Goal: Transaction & Acquisition: Purchase product/service

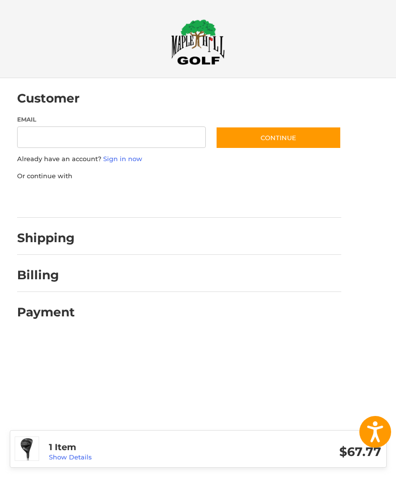
click at [141, 142] on input "Email" at bounding box center [111, 138] width 189 height 22
type input "**********"
click at [287, 141] on button "Continue" at bounding box center [278, 138] width 126 height 22
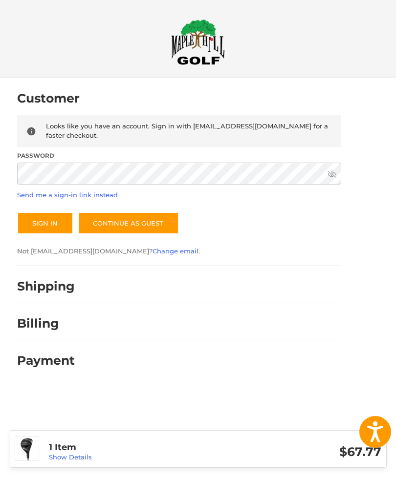
click at [53, 215] on button "Sign In" at bounding box center [45, 223] width 56 height 22
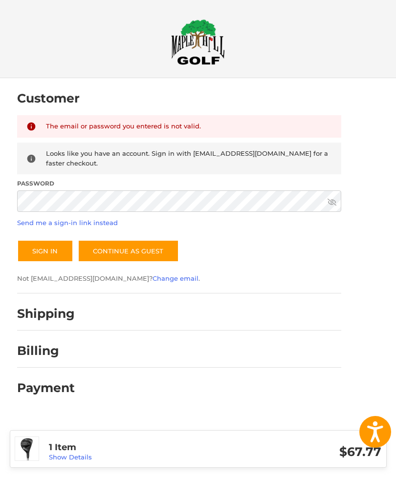
click at [55, 243] on button "Sign In" at bounding box center [45, 251] width 56 height 22
click at [53, 242] on button "Sign In" at bounding box center [45, 251] width 56 height 22
click at [394, 223] on div "Customer Returning Customer The email or password you entered is not valid. Loo…" at bounding box center [198, 265] width 396 height 374
click at [58, 246] on button "Sign In" at bounding box center [45, 251] width 56 height 22
click at [55, 245] on button "Sign In" at bounding box center [45, 251] width 56 height 22
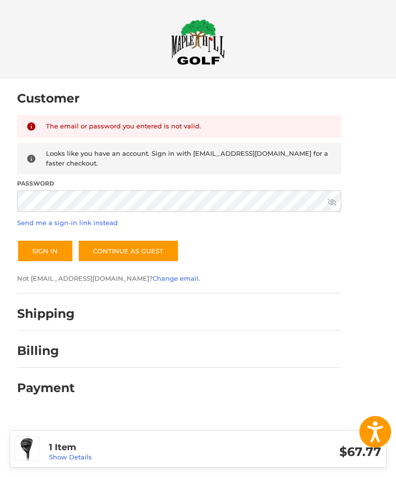
click at [52, 245] on button "Sign In" at bounding box center [45, 251] width 56 height 22
click at [58, 242] on button "Sign In" at bounding box center [45, 251] width 56 height 22
click at [144, 245] on link "Continue as guest" at bounding box center [128, 251] width 101 height 22
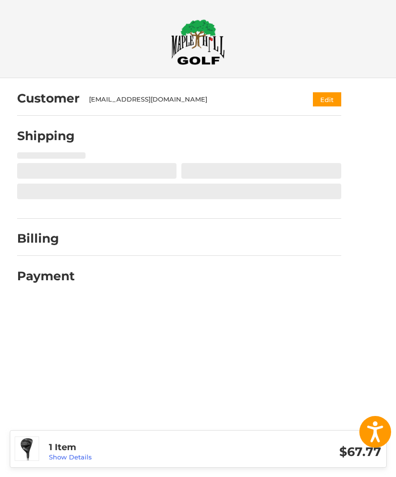
select select "**"
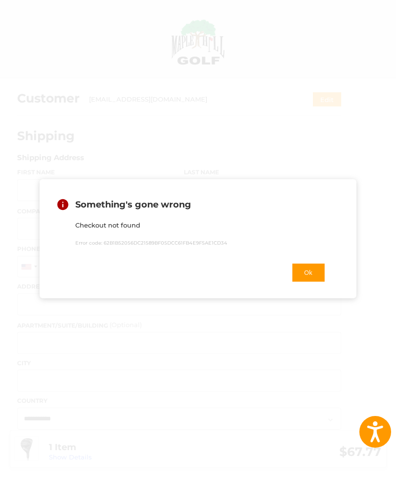
click at [311, 271] on button "Ok" at bounding box center [308, 273] width 34 height 20
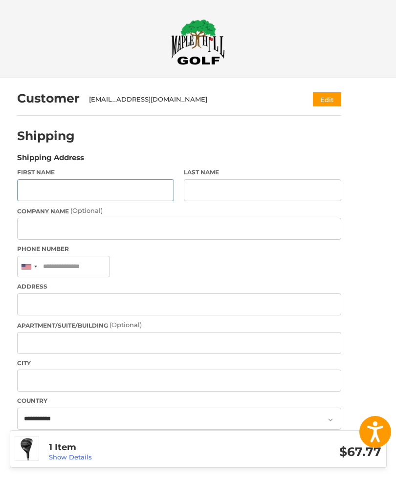
click at [121, 192] on input "First Name" at bounding box center [95, 190] width 157 height 22
type input "****"
click at [222, 186] on input "Last Name" at bounding box center [262, 190] width 157 height 22
type input "****"
click at [110, 268] on input "Phone Number" at bounding box center [63, 267] width 93 height 22
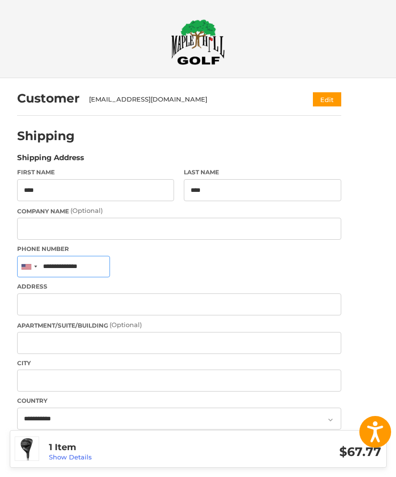
type input "**********"
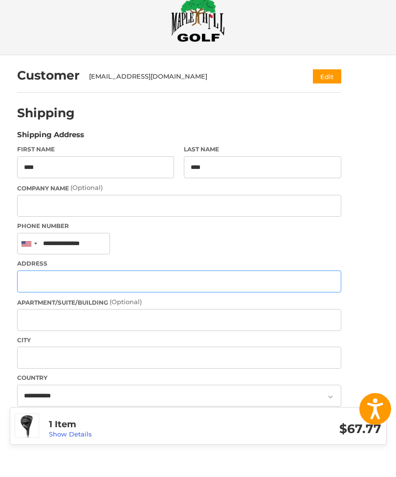
click at [167, 294] on input "Address" at bounding box center [179, 305] width 324 height 22
type input "**********"
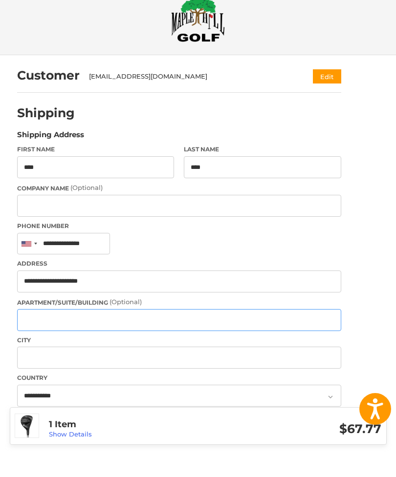
click at [84, 332] on input "Apartment/Suite/Building (Optional)" at bounding box center [179, 343] width 324 height 22
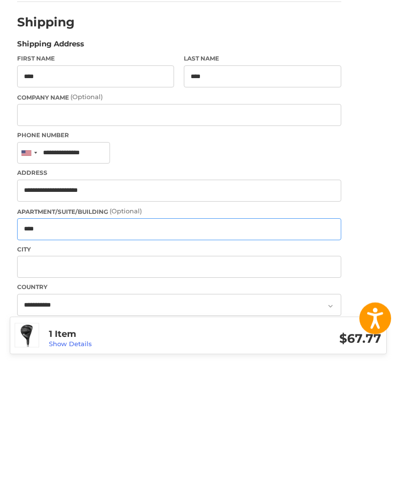
type input "****"
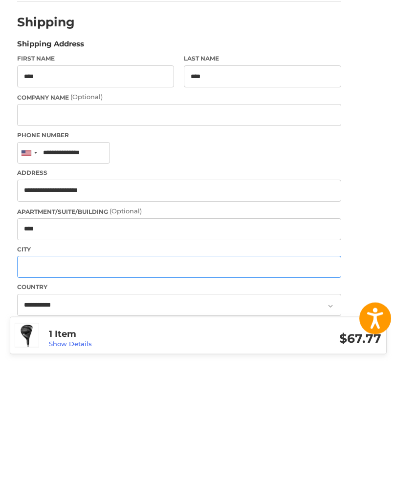
click at [120, 370] on input "City" at bounding box center [179, 381] width 324 height 22
type input "**********"
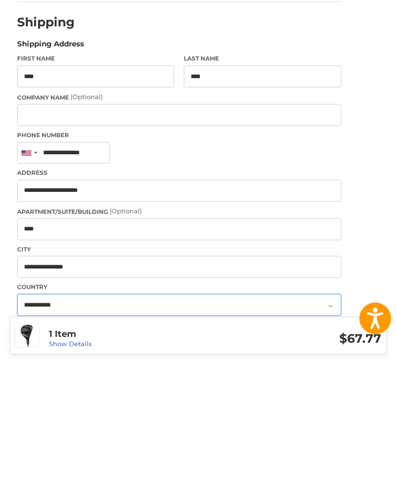
click at [91, 408] on select "**********" at bounding box center [179, 419] width 324 height 22
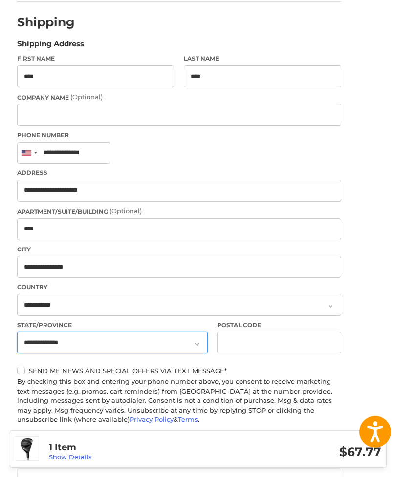
click at [201, 349] on select "**********" at bounding box center [112, 343] width 191 height 22
select select "**"
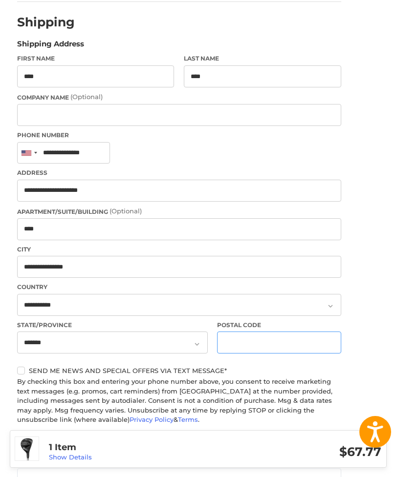
click at [273, 348] on input "Postal Code" at bounding box center [279, 343] width 124 height 22
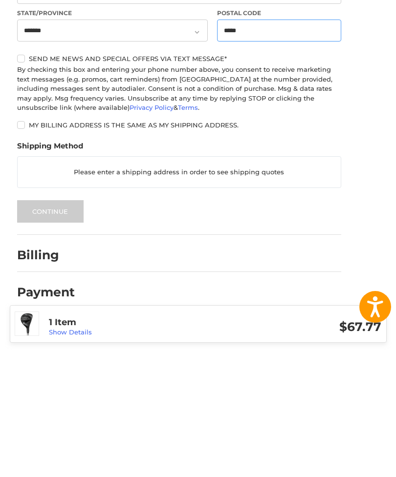
scroll to position [305, 0]
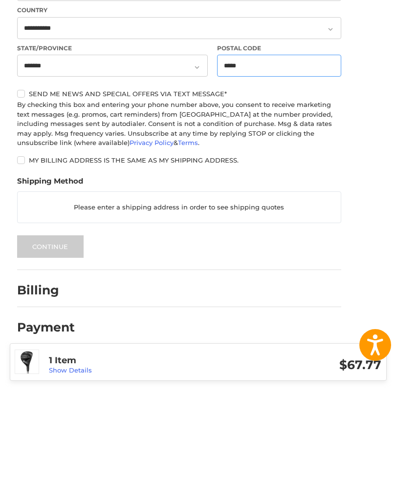
type input "*****"
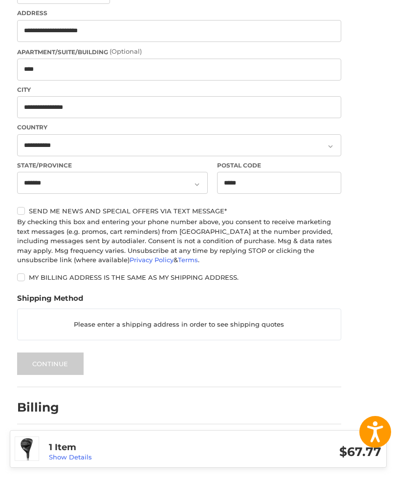
click at [163, 327] on p "Please enter a shipping address in order to see shipping quotes" at bounding box center [179, 324] width 323 height 19
click at [27, 278] on label "My billing address is the same as my shipping address." at bounding box center [179, 278] width 324 height 8
click at [21, 280] on label "My billing address is the same as my shipping address." at bounding box center [179, 278] width 324 height 8
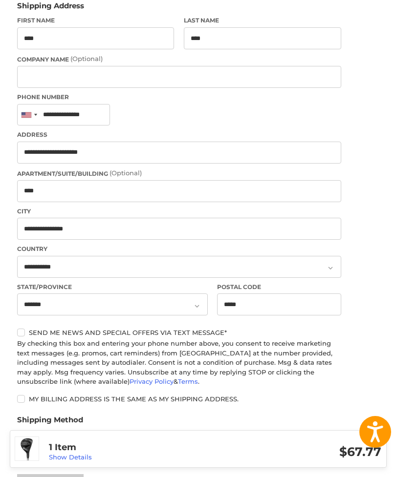
scroll to position [150, 0]
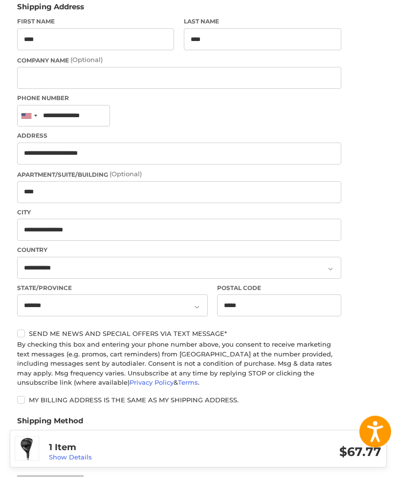
click at [24, 333] on label "Send me news and special offers via text message*" at bounding box center [179, 334] width 324 height 8
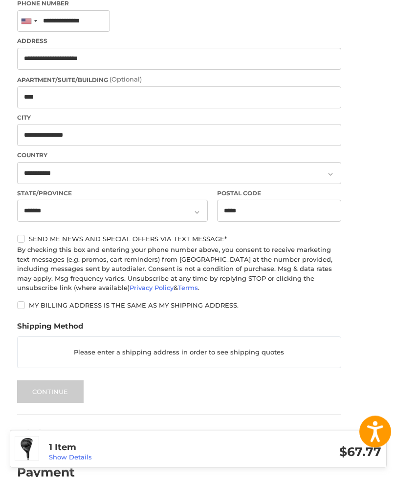
scroll to position [246, 0]
click at [29, 240] on label "Send me news and special offers via text message*" at bounding box center [179, 239] width 324 height 8
click at [279, 349] on p "Please enter a shipping address in order to see shipping quotes" at bounding box center [179, 352] width 323 height 19
click at [333, 353] on p "Please enter a shipping address in order to see shipping quotes" at bounding box center [179, 352] width 323 height 19
click at [127, 351] on p "Please enter a shipping address in order to see shipping quotes" at bounding box center [179, 352] width 323 height 19
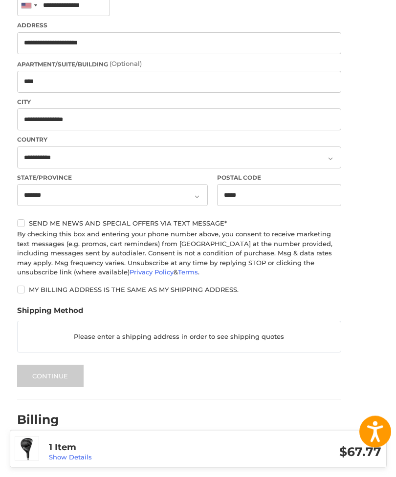
scroll to position [274, 0]
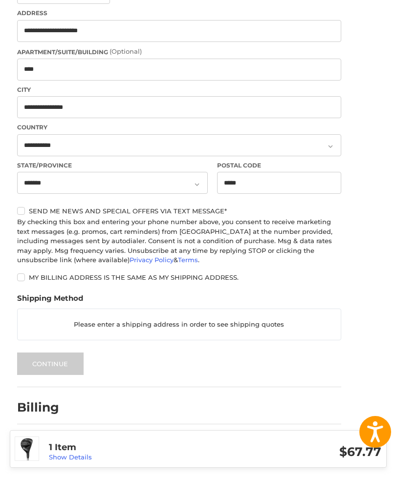
click at [327, 413] on div at bounding box center [212, 410] width 257 height 12
click at [309, 448] on div at bounding box center [212, 447] width 257 height 12
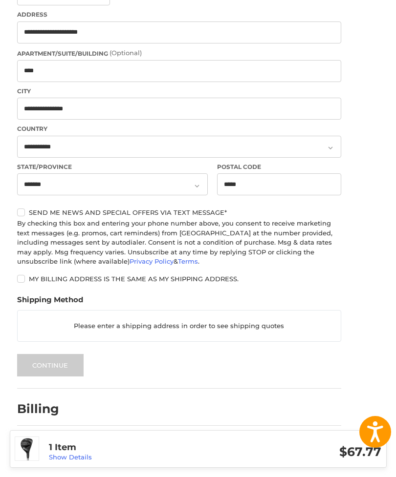
click at [69, 303] on legend "Shipping Method" at bounding box center [50, 303] width 66 height 16
click at [107, 331] on p "Please enter a shipping address in order to see shipping quotes" at bounding box center [179, 326] width 323 height 19
click at [112, 330] on p "Please enter a shipping address in order to see shipping quotes" at bounding box center [179, 326] width 323 height 19
click at [324, 331] on p "Please enter a shipping address in order to see shipping quotes" at bounding box center [179, 326] width 323 height 19
click at [114, 278] on label "My billing address is the same as my shipping address." at bounding box center [179, 279] width 324 height 8
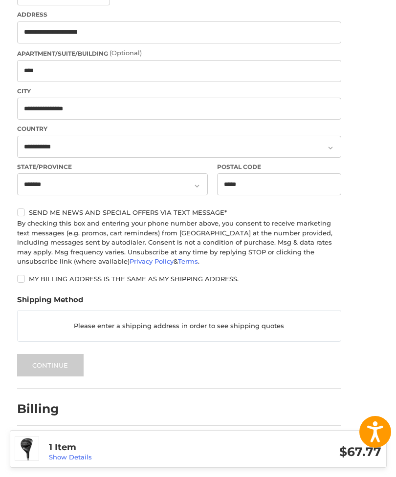
click at [19, 278] on label "My billing address is the same as my shipping address." at bounding box center [179, 279] width 324 height 8
click at [390, 282] on div "Customer [EMAIL_ADDRESS][DOMAIN_NAME] Edit Shipping Shipping Address First Name…" at bounding box center [198, 158] width 396 height 704
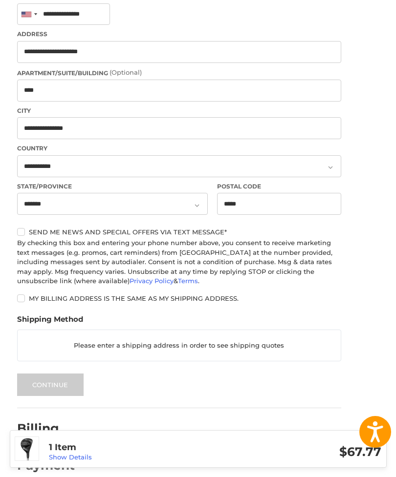
scroll to position [274, 0]
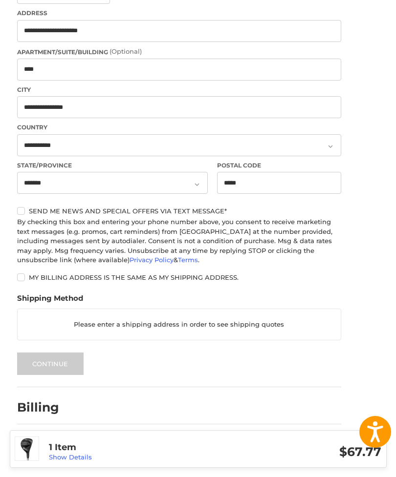
click at [70, 461] on link "Show Details" at bounding box center [70, 457] width 43 height 8
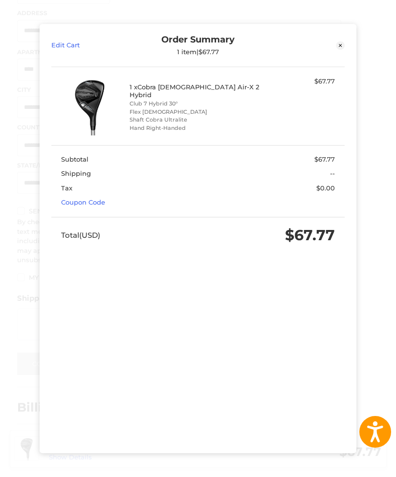
click at [340, 46] on icon at bounding box center [340, 45] width 3 height 3
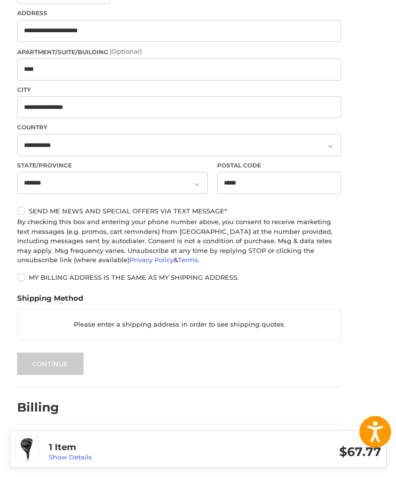
click at [208, 414] on div at bounding box center [212, 410] width 257 height 12
click at [50, 405] on h2 "Billing" at bounding box center [45, 407] width 57 height 15
click at [67, 442] on h2 "Payment" at bounding box center [46, 444] width 58 height 15
click at [359, 432] on ol "Customer [EMAIL_ADDRESS][DOMAIN_NAME] Edit Shipping Shipping Address First Name…" at bounding box center [198, 133] width 362 height 657
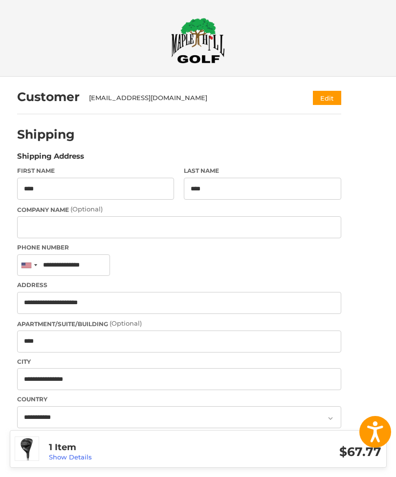
scroll to position [0, 0]
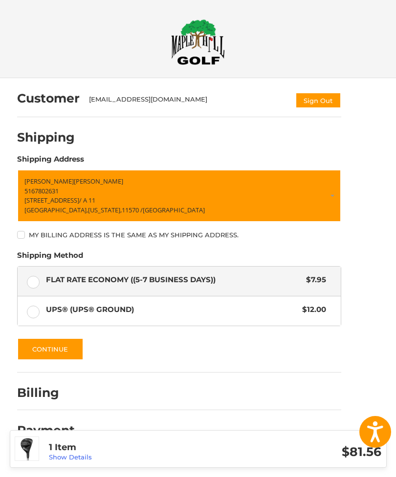
scroll to position [19, 0]
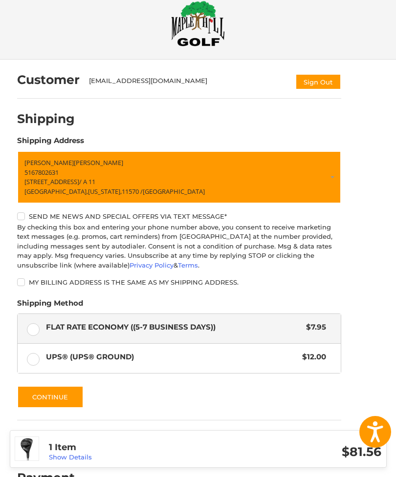
click at [62, 400] on button "Continue" at bounding box center [50, 397] width 66 height 22
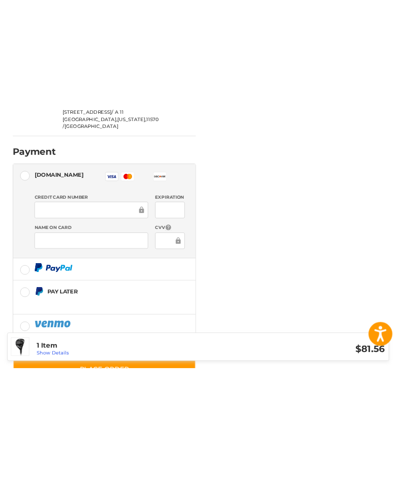
scroll to position [0, 0]
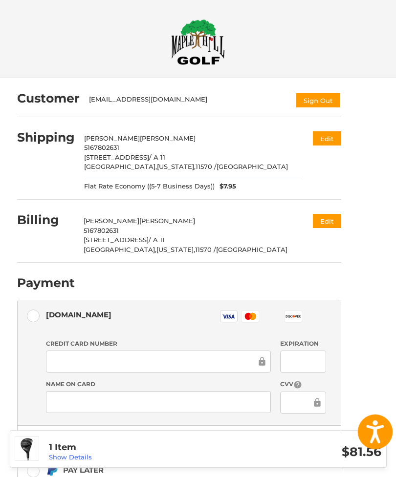
click at [387, 450] on button "Open accessiBe: accessibility options, statement and help" at bounding box center [375, 432] width 35 height 35
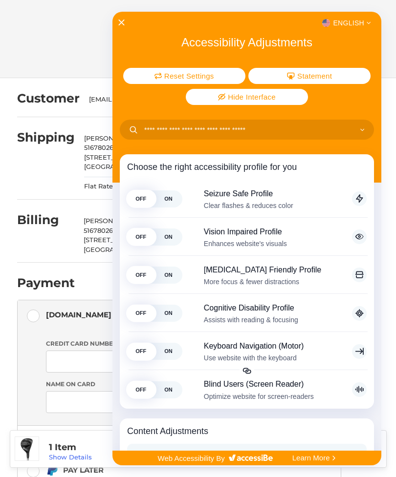
click at [121, 33] on div "English Accessibility Adjustments Reset Settings Statement Hide Interface Choos…" at bounding box center [246, 231] width 269 height 439
click at [123, 33] on div "English Accessibility Adjustments Reset Settings Statement Hide Interface Choos…" at bounding box center [246, 231] width 269 height 439
click at [120, 23] on icon "Close Accessibility Interface" at bounding box center [121, 23] width 6 height 6
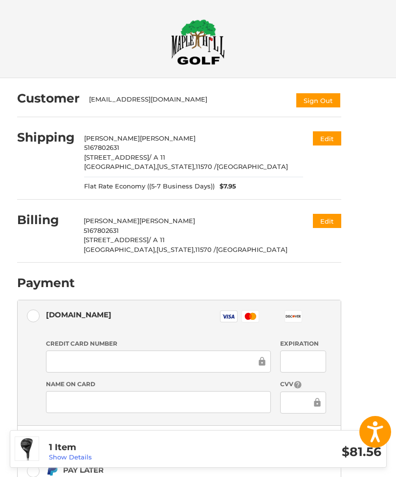
click at [101, 367] on div at bounding box center [158, 362] width 225 height 22
click at [106, 366] on div at bounding box center [158, 362] width 225 height 22
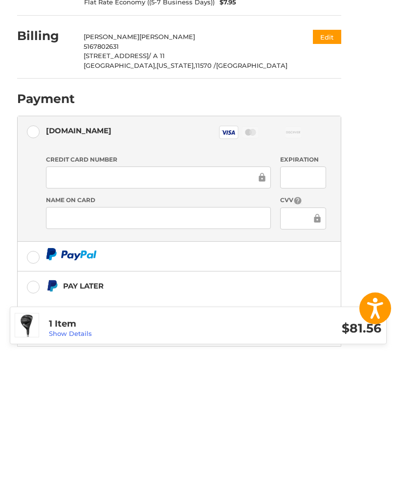
click at [126, 331] on div at bounding box center [158, 342] width 225 height 22
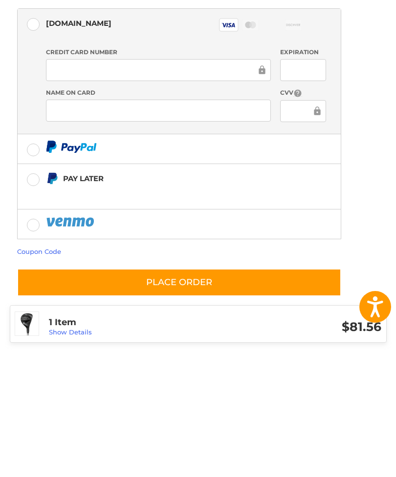
scroll to position [170, 0]
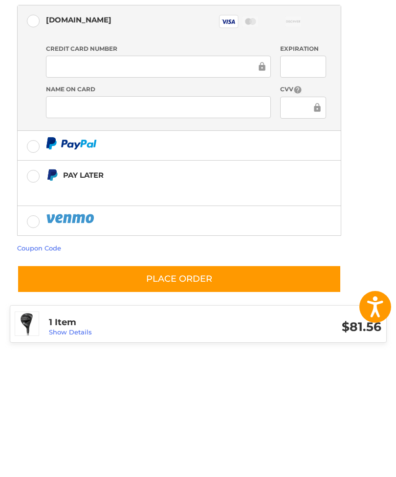
click at [224, 390] on button "Place Order" at bounding box center [179, 404] width 324 height 28
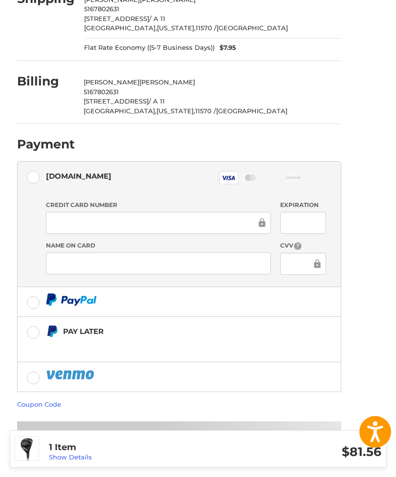
scroll to position [0, 0]
